Goal: Task Accomplishment & Management: Complete application form

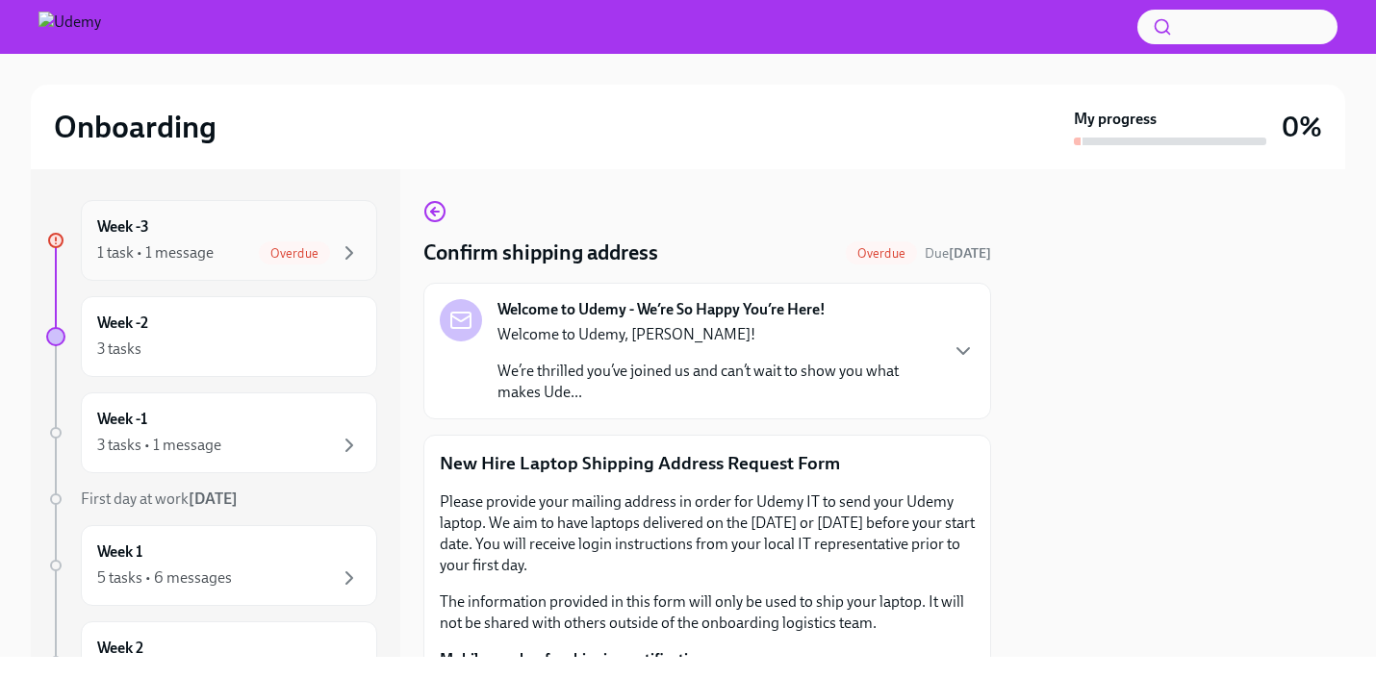
click at [294, 246] on span "Overdue" at bounding box center [294, 253] width 71 height 14
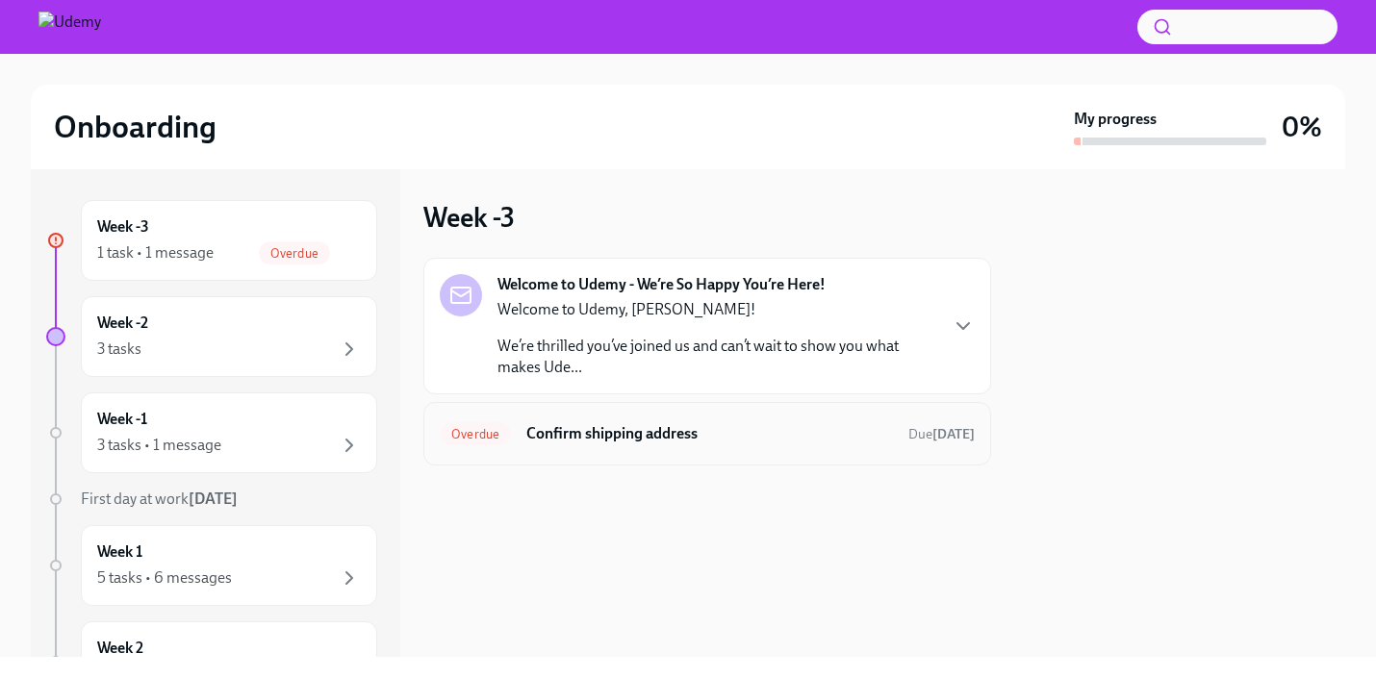
click at [607, 433] on h6 "Confirm shipping address" at bounding box center [709, 433] width 367 height 21
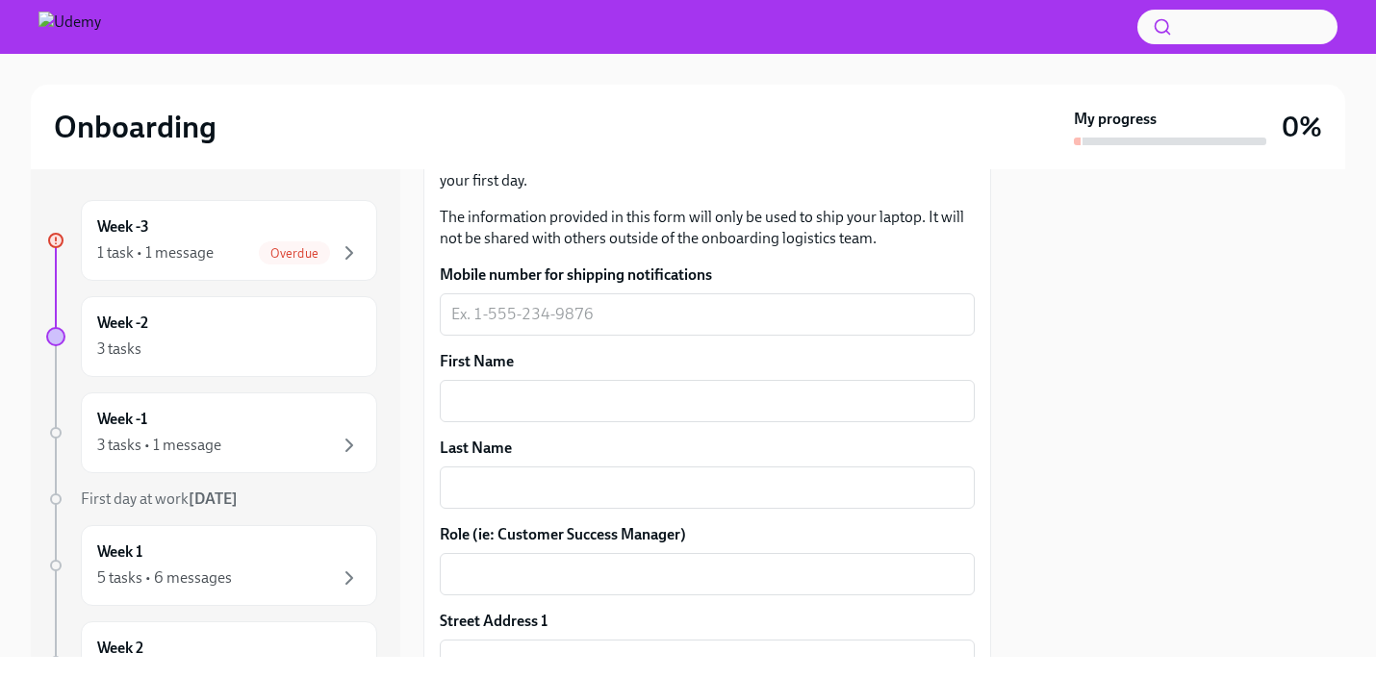
scroll to position [407, 0]
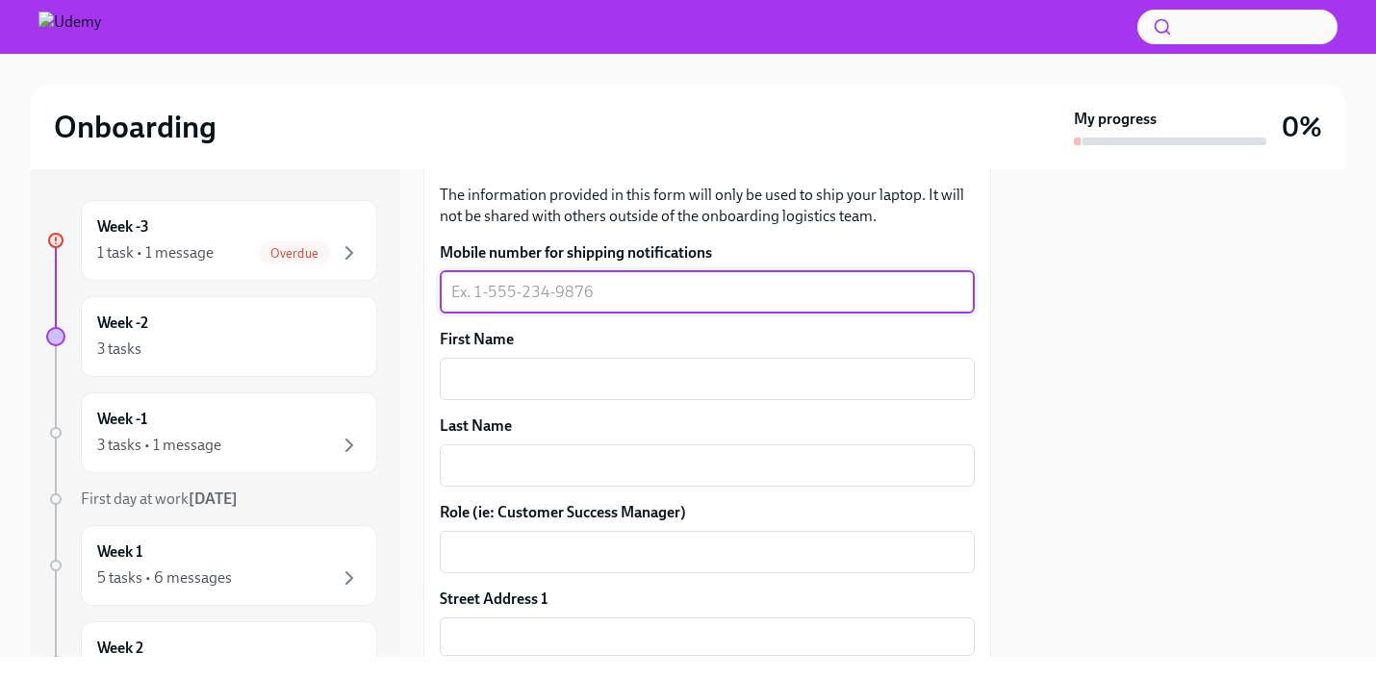
click at [600, 298] on textarea "Mobile number for shipping notifications" at bounding box center [707, 292] width 512 height 23
type textarea "269986642"
click at [500, 390] on textarea "First Name" at bounding box center [707, 379] width 512 height 23
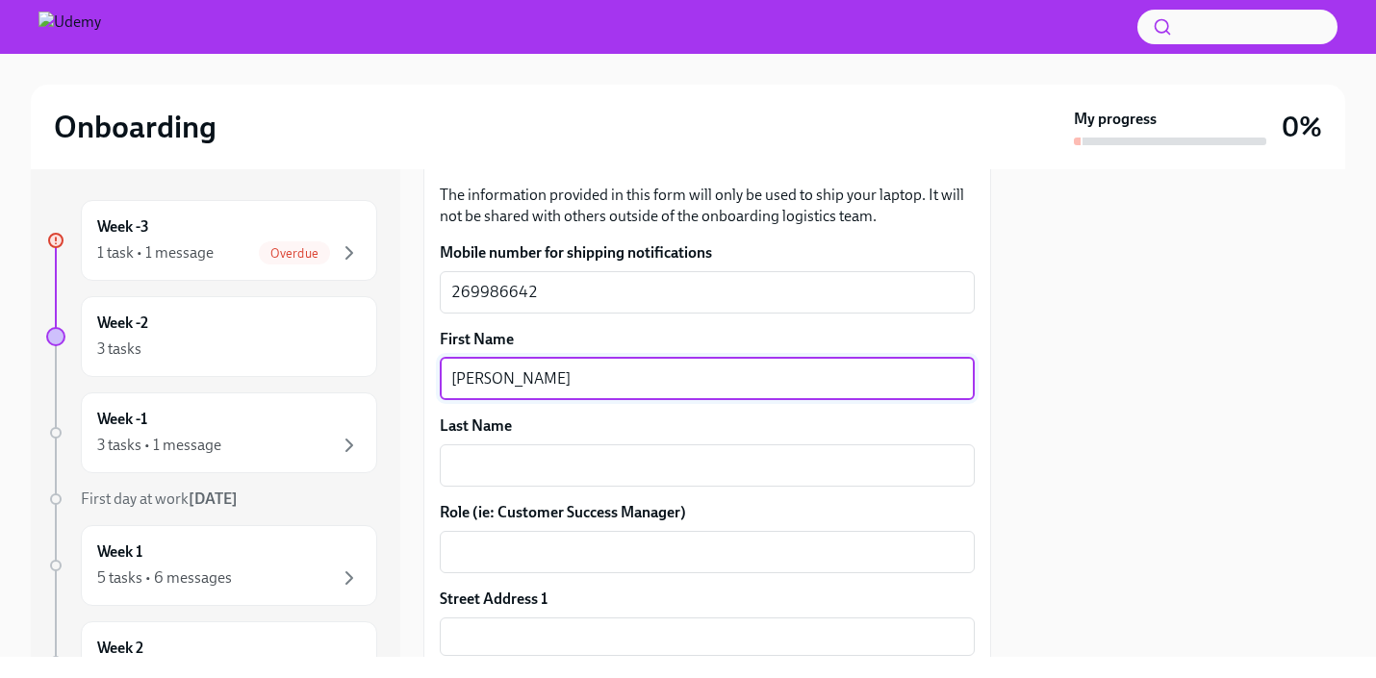
type textarea "[PERSON_NAME]"
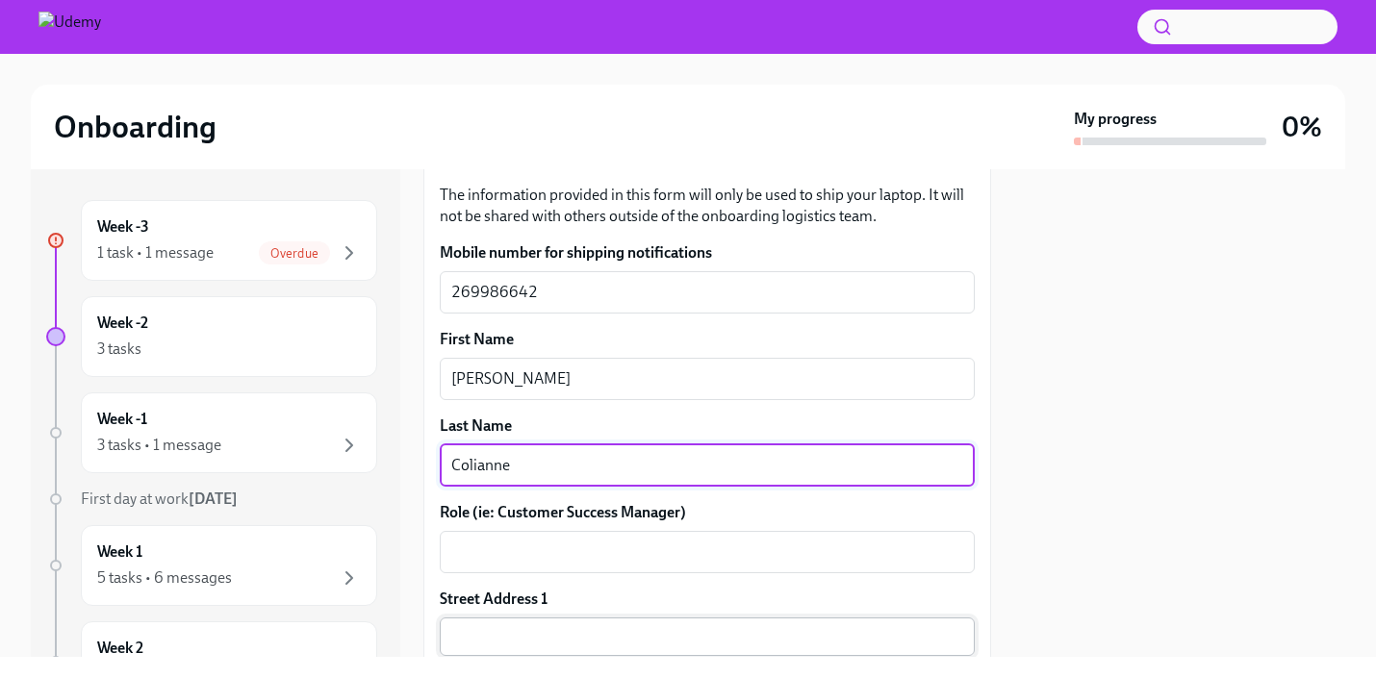
type textarea "Colianne"
click at [505, 622] on input "text" at bounding box center [707, 637] width 535 height 38
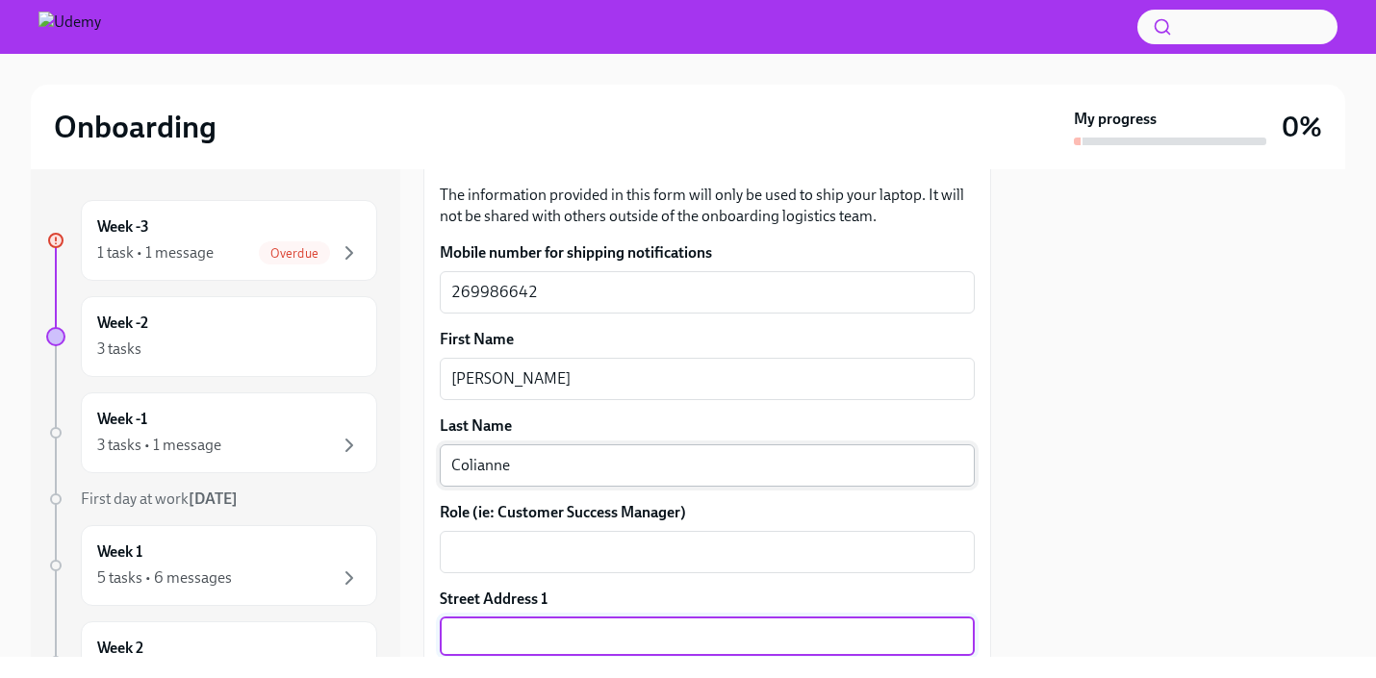
type input "[STREET_ADDRESS]"
type input "60544-1928"
type input "Plainfield"
type input "IL"
type input "US"
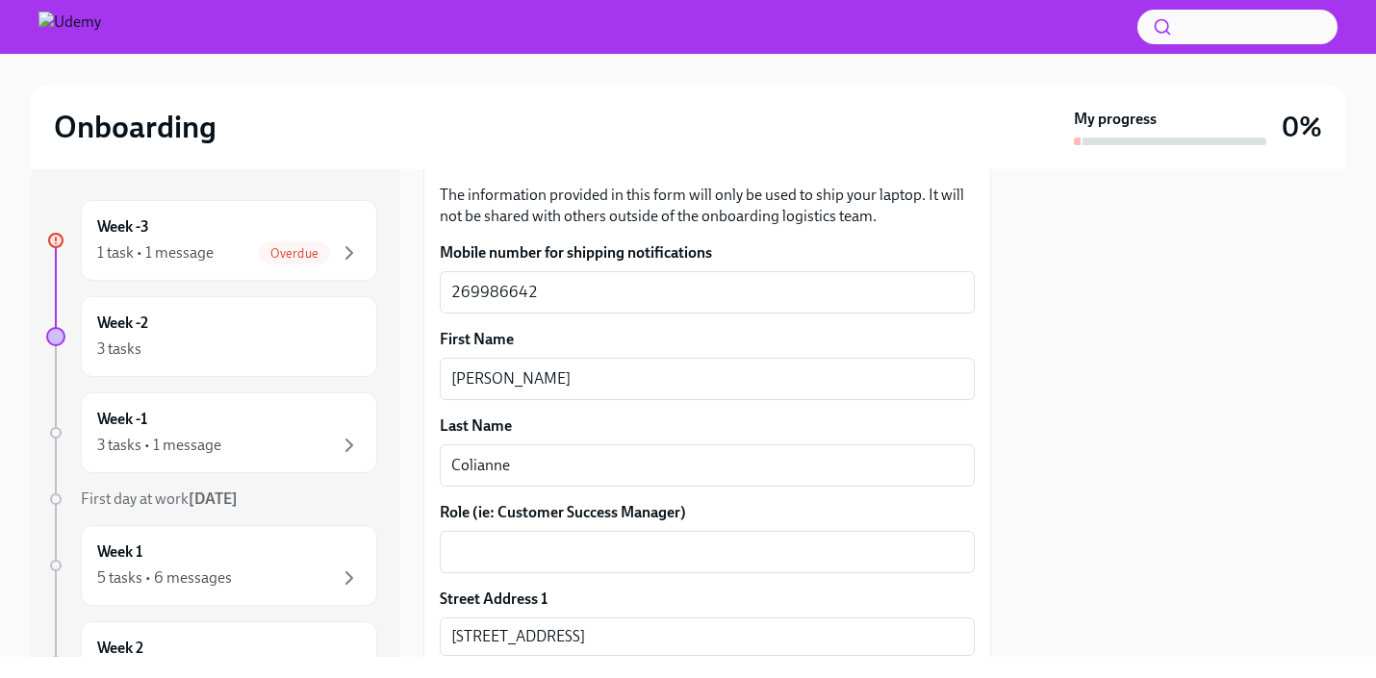
click at [1088, 454] on div at bounding box center [1179, 413] width 331 height 488
click at [1102, 443] on div at bounding box center [1179, 413] width 331 height 488
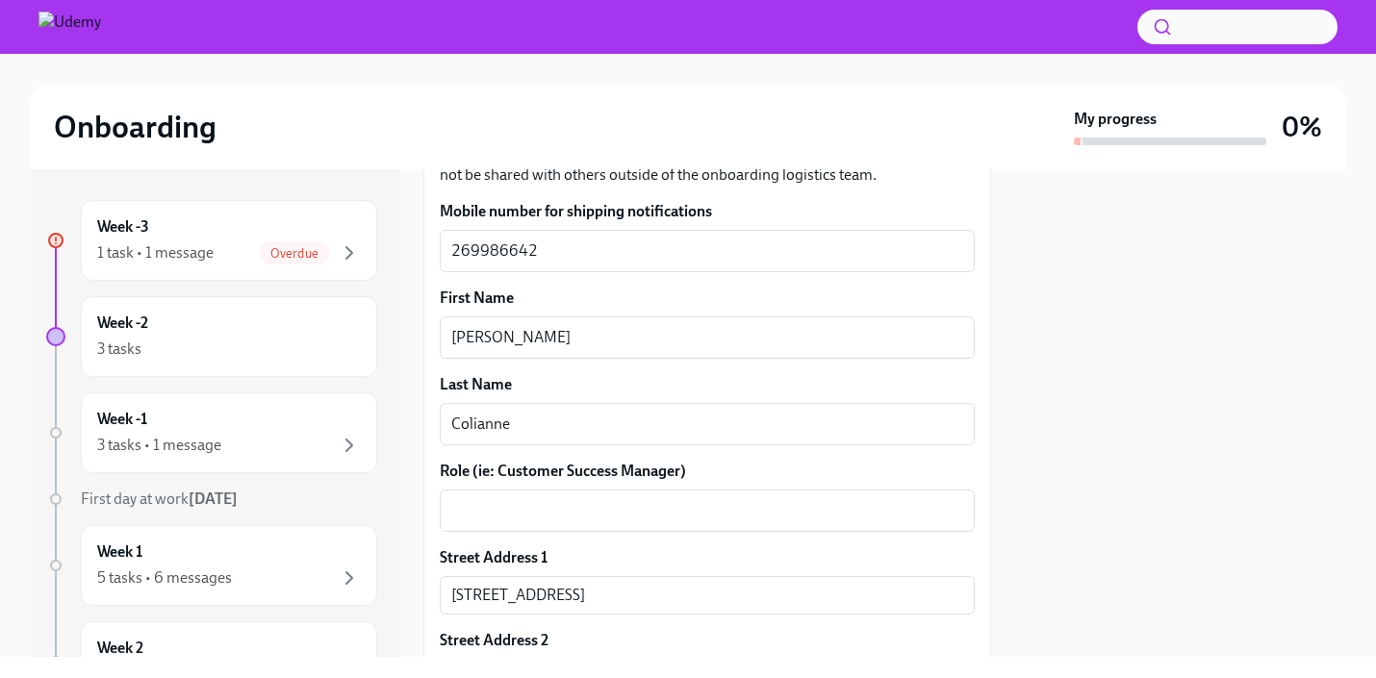
scroll to position [450, 0]
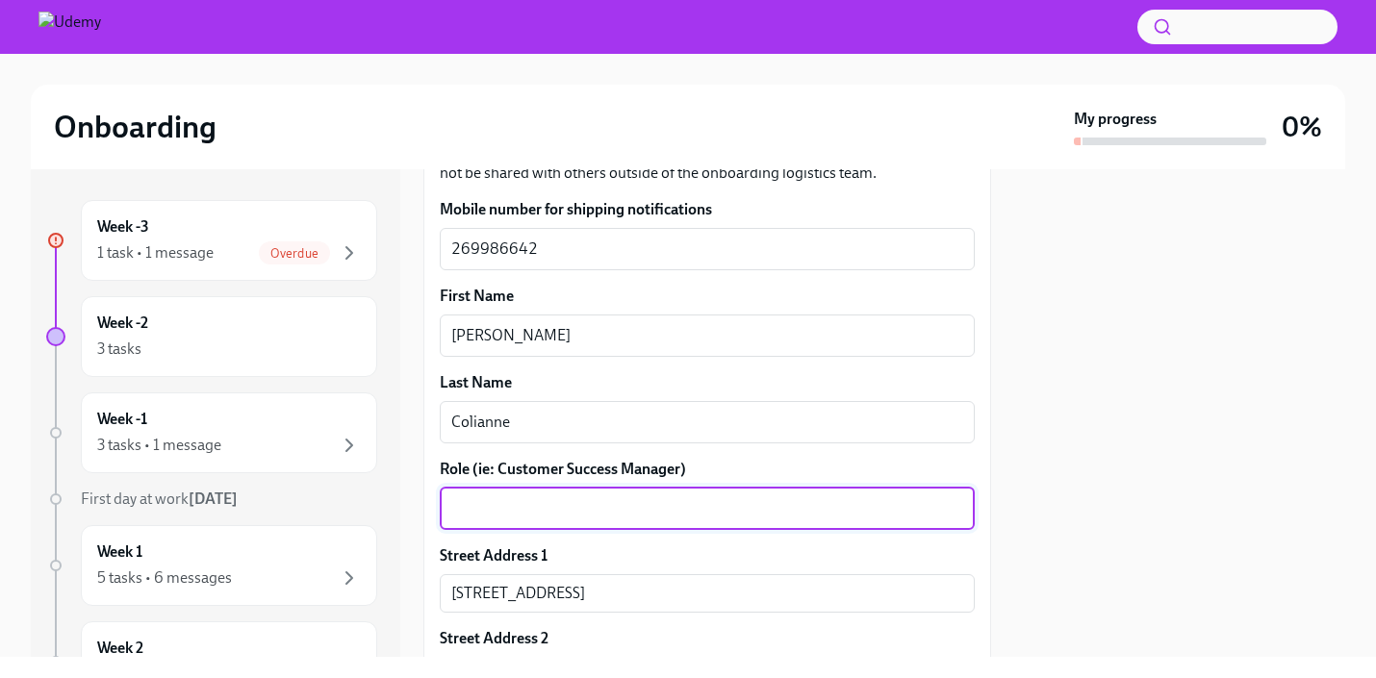
click at [652, 504] on textarea "Role (ie: Customer Success Manager)" at bounding box center [707, 509] width 512 height 23
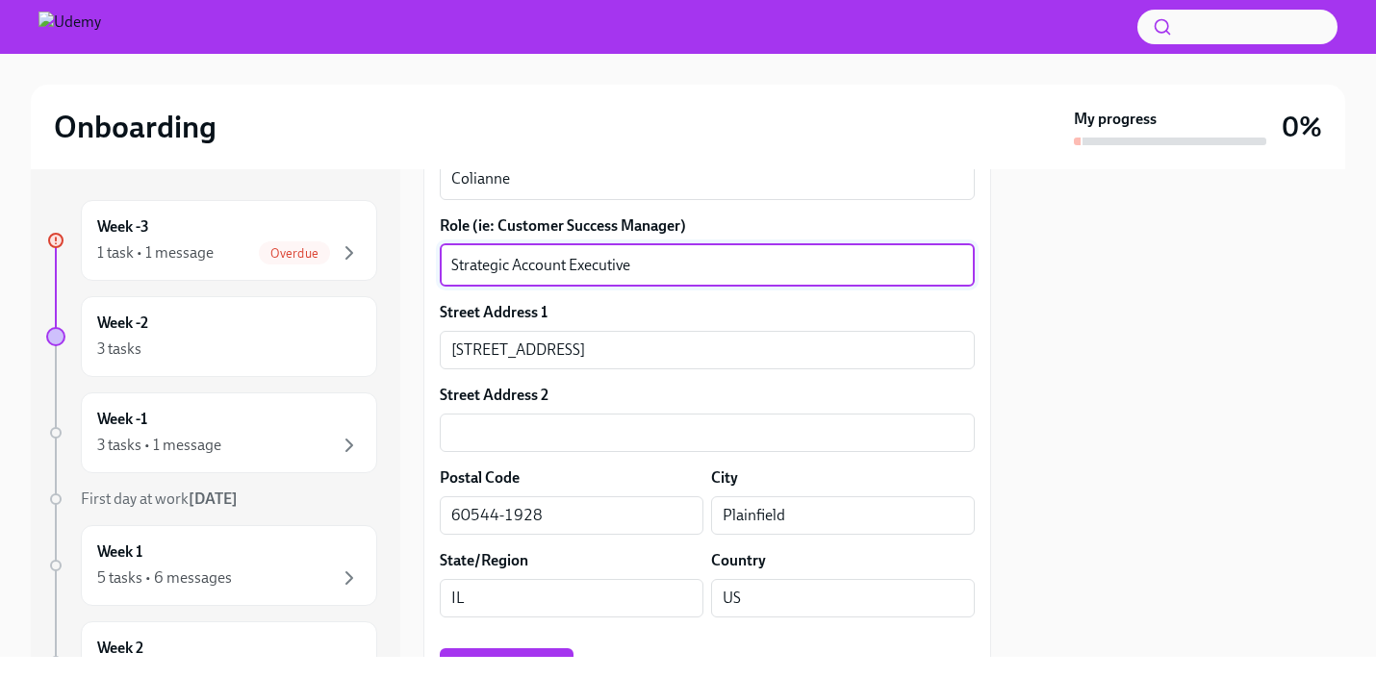
scroll to position [779, 0]
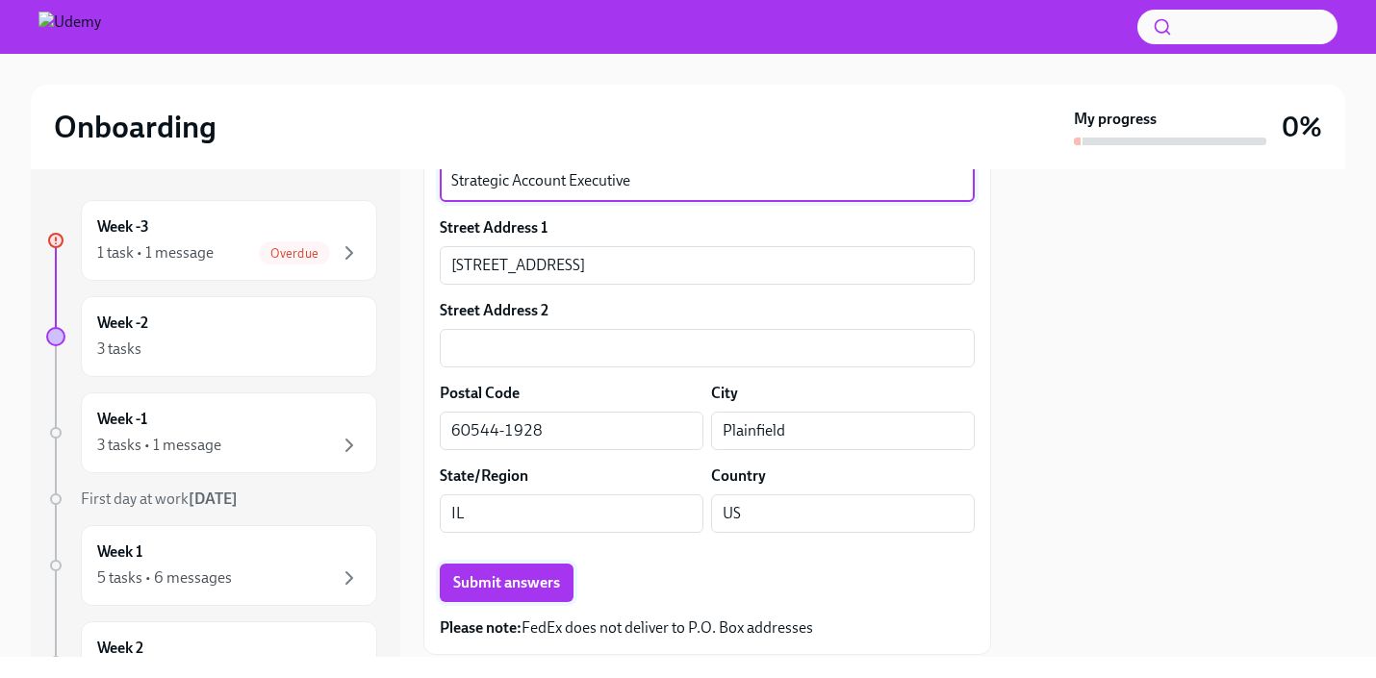
type textarea "Strategic Account Executive"
click at [548, 587] on span "Submit answers" at bounding box center [506, 583] width 107 height 19
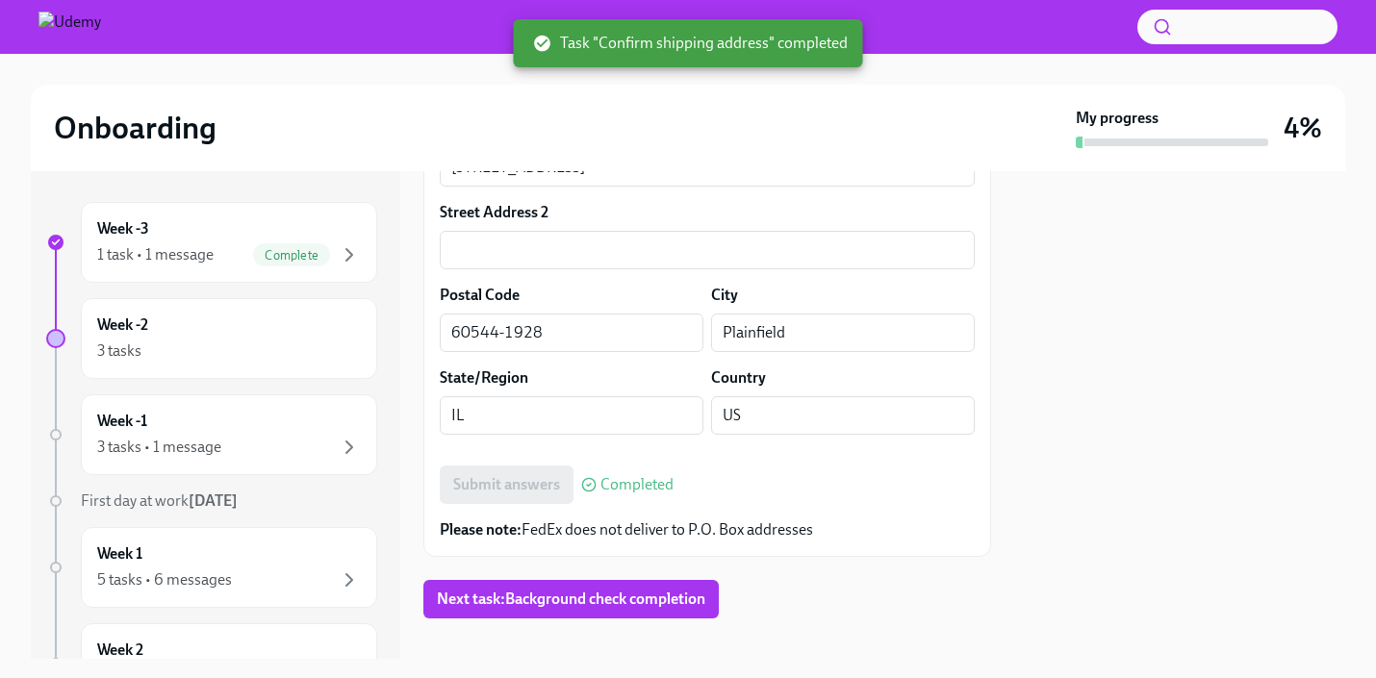
scroll to position [900, 0]
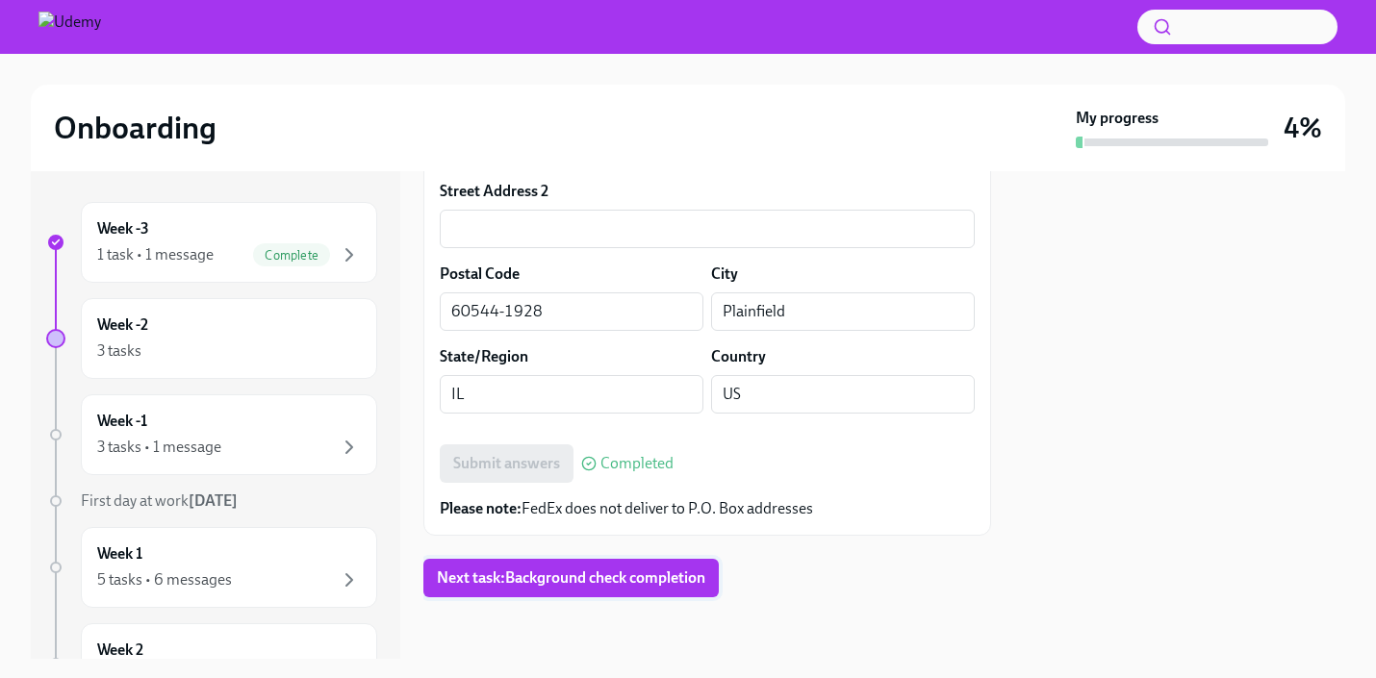
click at [613, 579] on span "Next task : Background check completion" at bounding box center [571, 578] width 269 height 19
